Goal: Task Accomplishment & Management: Manage account settings

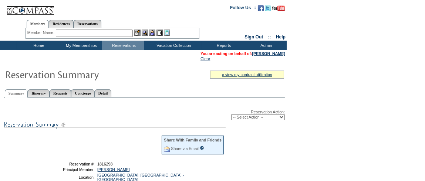
click at [272, 120] on select "-- Select Action -- Modify Reservation Dates Modify Reservation Cost Modify Occ…" at bounding box center [258, 117] width 54 height 6
select select "CancelRes"
click at [231, 116] on select "-- Select Action -- Modify Reservation Dates Modify Reservation Cost Modify Occ…" at bounding box center [258, 117] width 54 height 6
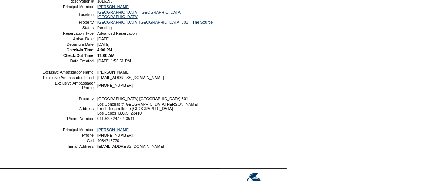
scroll to position [135, 0]
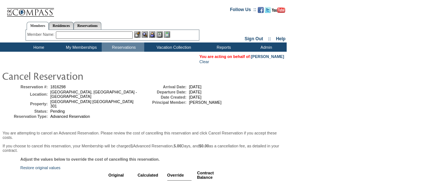
scroll to position [158, 0]
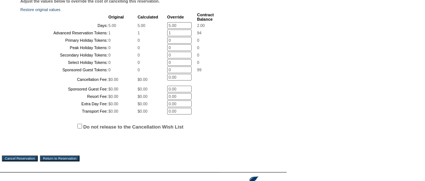
drag, startPoint x: 177, startPoint y: 22, endPoint x: 137, endPoint y: 30, distance: 41.1
click at [137, 29] on tr "Days: 5.00 5.00 5.00 * 2.00" at bounding box center [117, 25] width 193 height 7
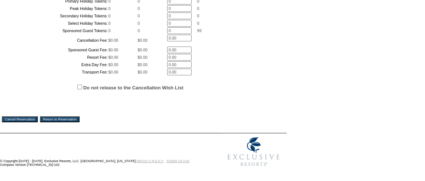
type input "0"
click at [78, 85] on input "Do not release to the Cancellation Wish List" at bounding box center [79, 87] width 5 height 5
checkbox input "true"
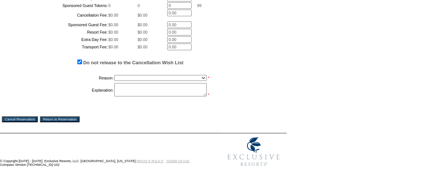
click at [147, 82] on td "Creating Continuous Stay Days Booked After Cancellation Experiential / Hotel / …" at bounding box center [164, 78] width 100 height 9
click at [148, 81] on select "Creating Continuous Stay Days Booked After Cancellation Experiential / Hotel / …" at bounding box center [160, 78] width 92 height 6
select select "1026"
click at [114, 81] on select "Creating Continuous Stay Days Booked After Cancellation Experiential / Hotel / …" at bounding box center [160, 78] width 92 height 6
click at [134, 97] on textarea at bounding box center [160, 89] width 92 height 13
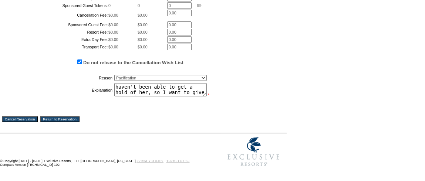
scroll to position [5, 0]
type textarea "haven't been able to get a hold of her, so I want to give her a few more days."
click at [32, 122] on input "Cancel Reservation" at bounding box center [20, 120] width 36 height 6
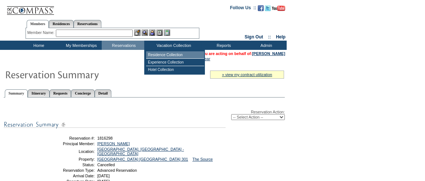
click at [162, 54] on td "Residence Collection" at bounding box center [175, 54] width 58 height 7
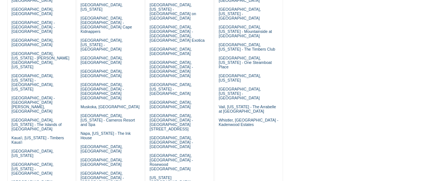
scroll to position [317, 0]
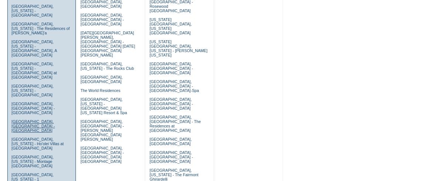
click at [44, 119] on link "[GEOGRAPHIC_DATA], [GEOGRAPHIC_DATA] - [GEOGRAPHIC_DATA]" at bounding box center [32, 125] width 43 height 13
